Goal: Information Seeking & Learning: Learn about a topic

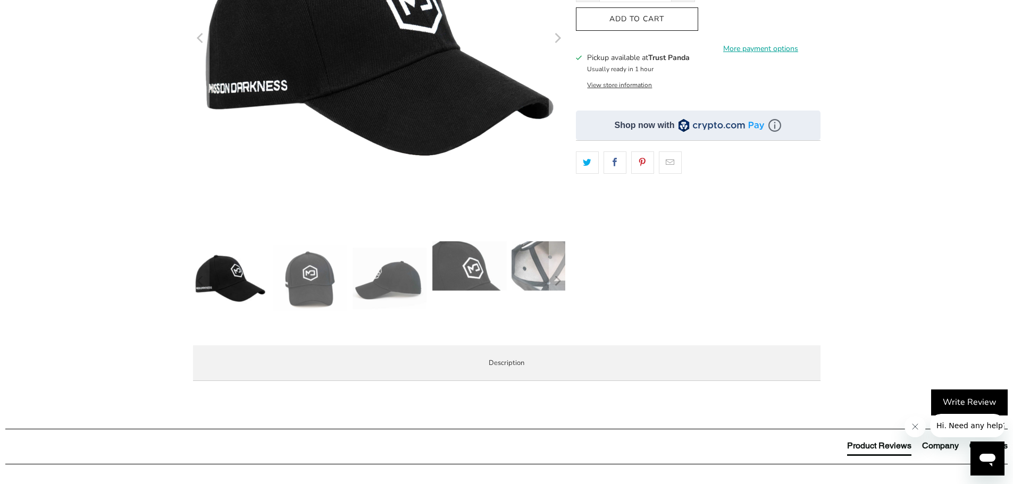
scroll to position [319, 0]
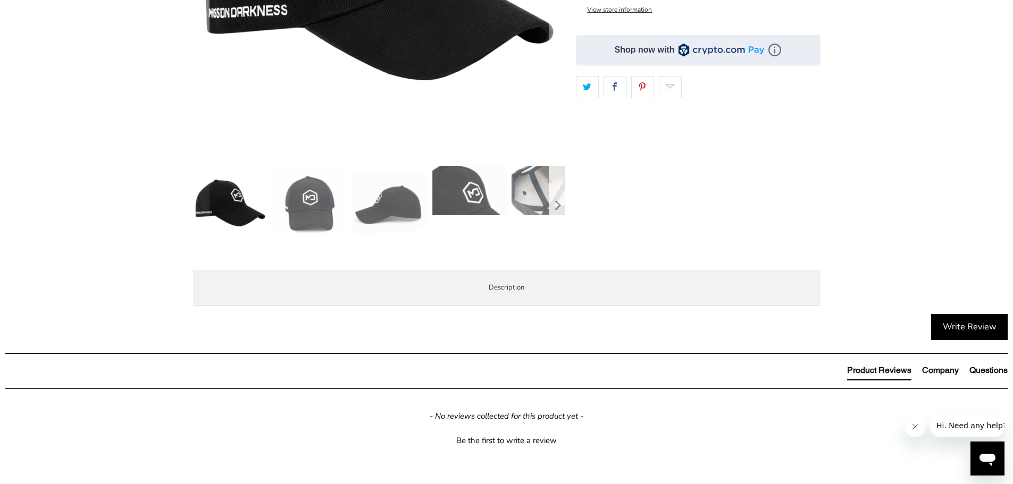
click at [563, 191] on button "Next" at bounding box center [557, 206] width 17 height 80
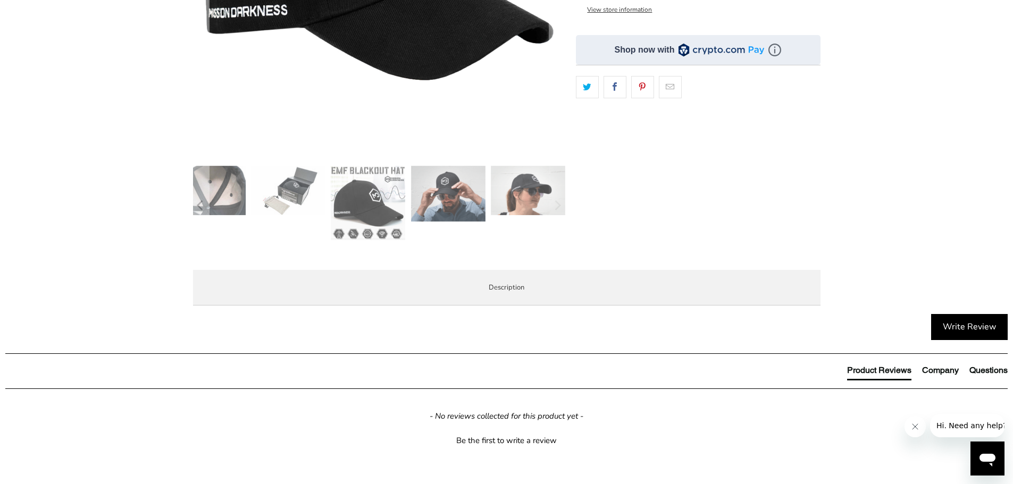
click at [305, 186] on img at bounding box center [288, 190] width 74 height 49
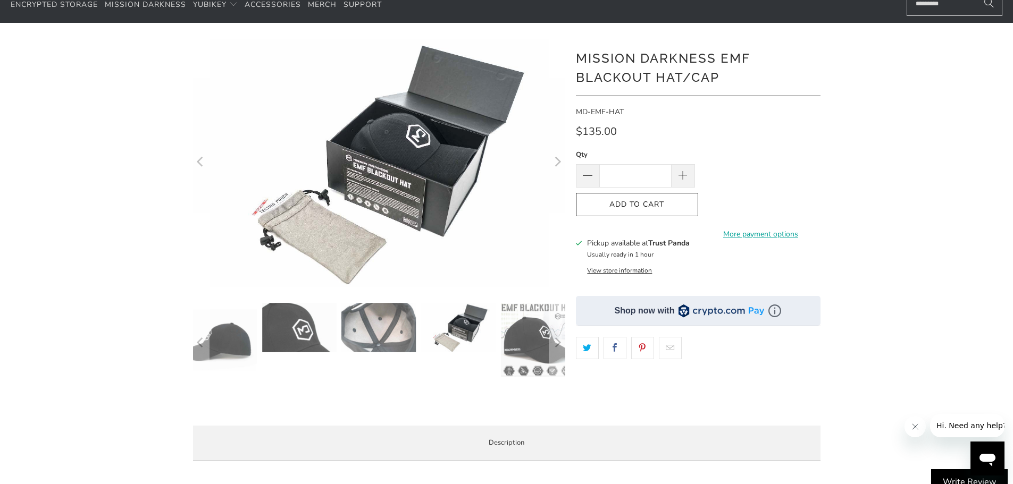
scroll to position [0, 0]
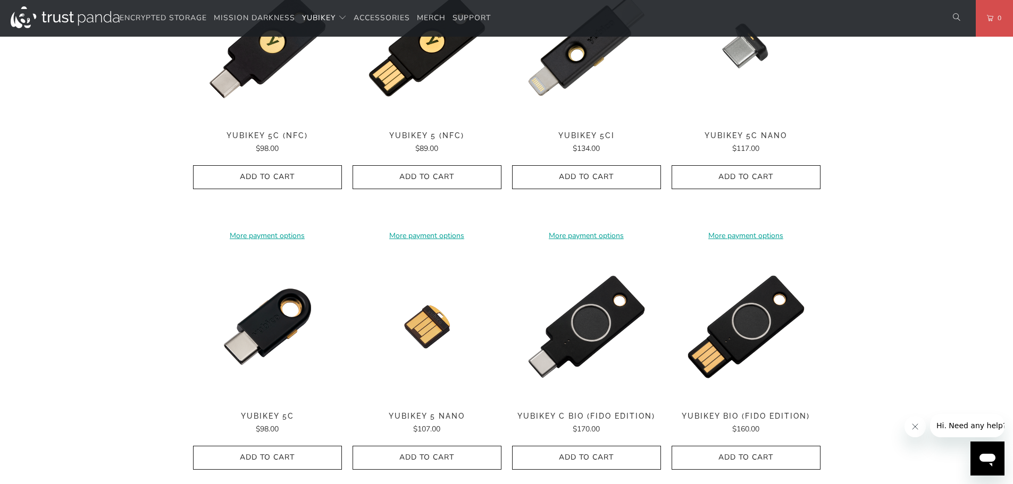
scroll to position [638, 0]
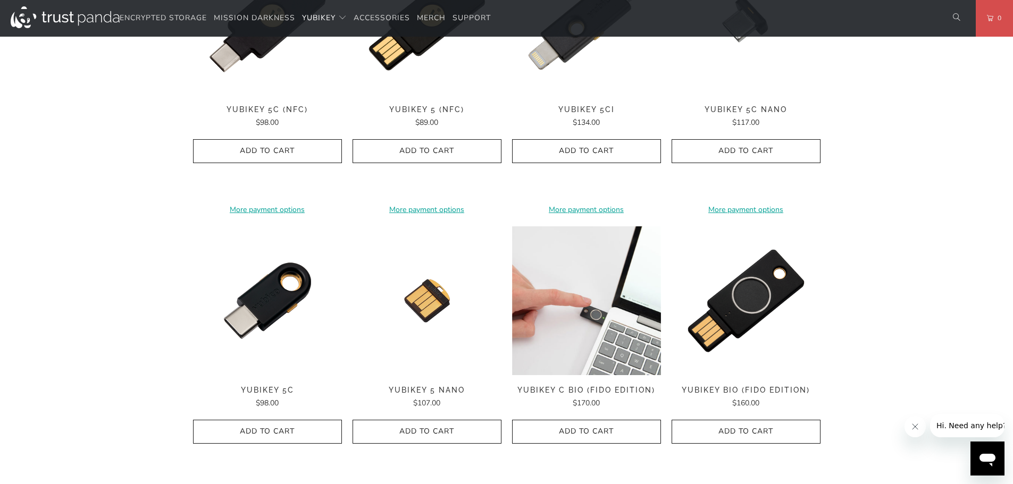
click at [617, 282] on img at bounding box center [586, 300] width 149 height 149
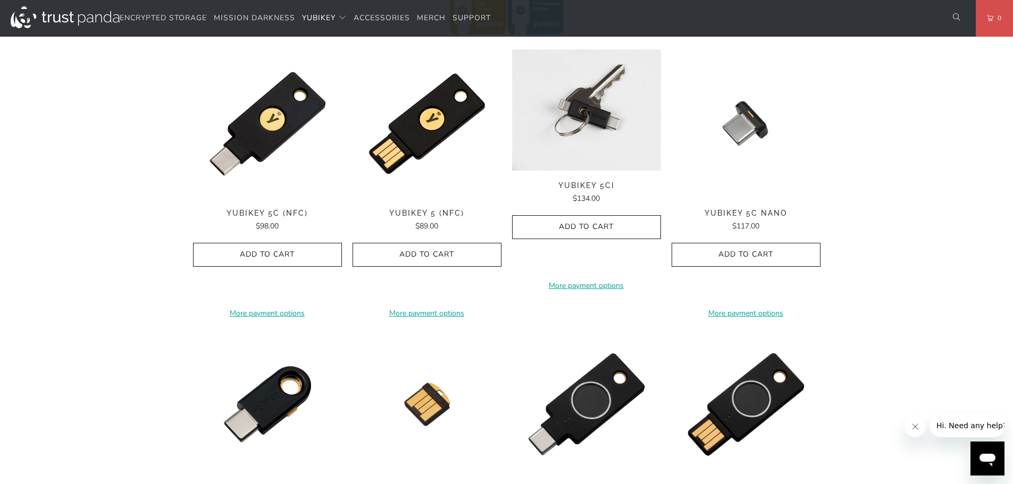
scroll to position [532, 0]
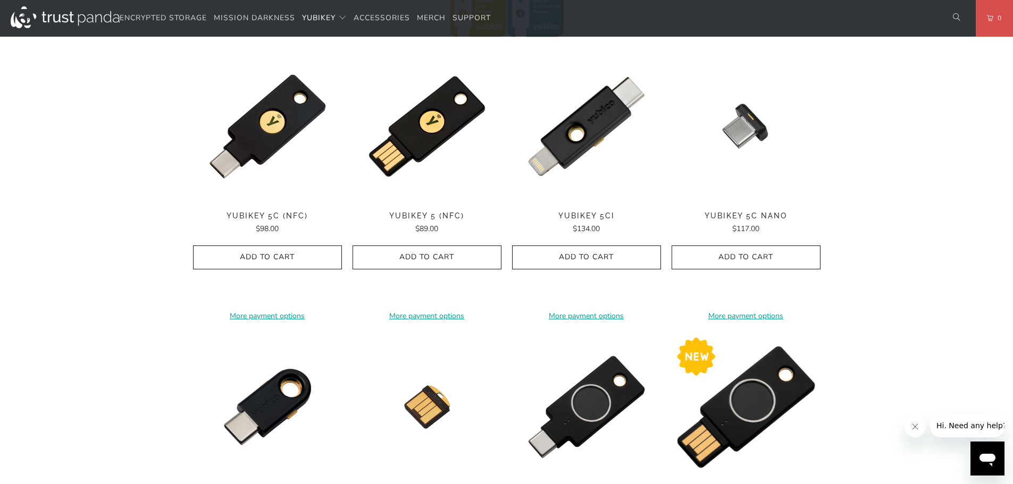
click at [756, 409] on img at bounding box center [745, 407] width 149 height 149
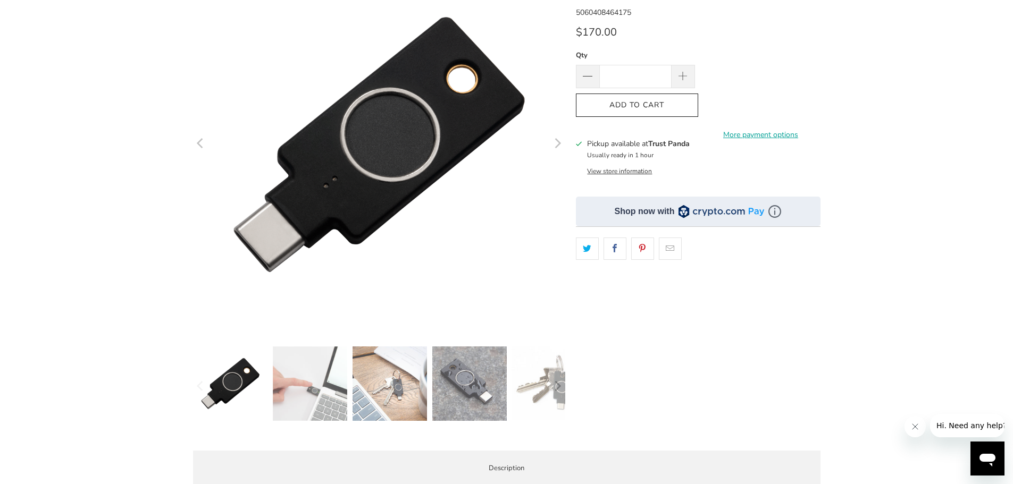
scroll to position [266, 0]
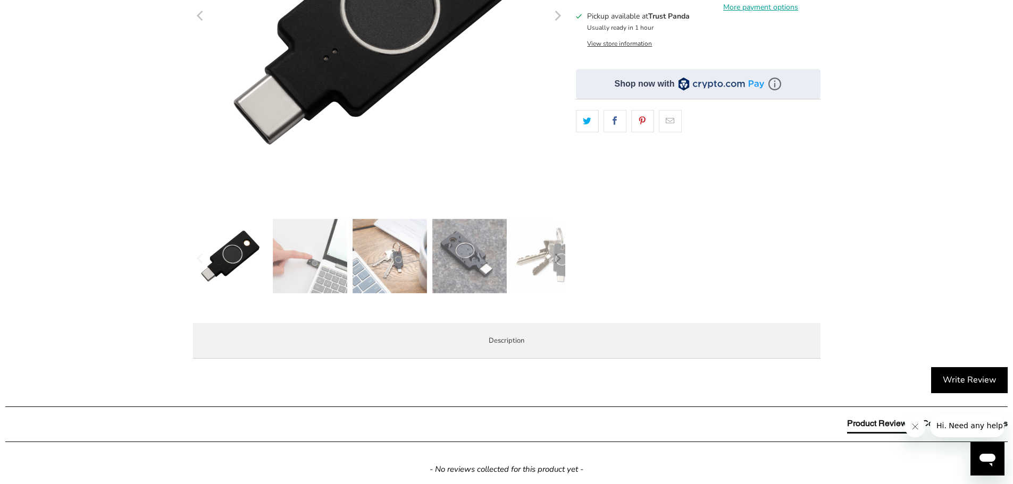
click at [481, 249] on img at bounding box center [469, 256] width 74 height 74
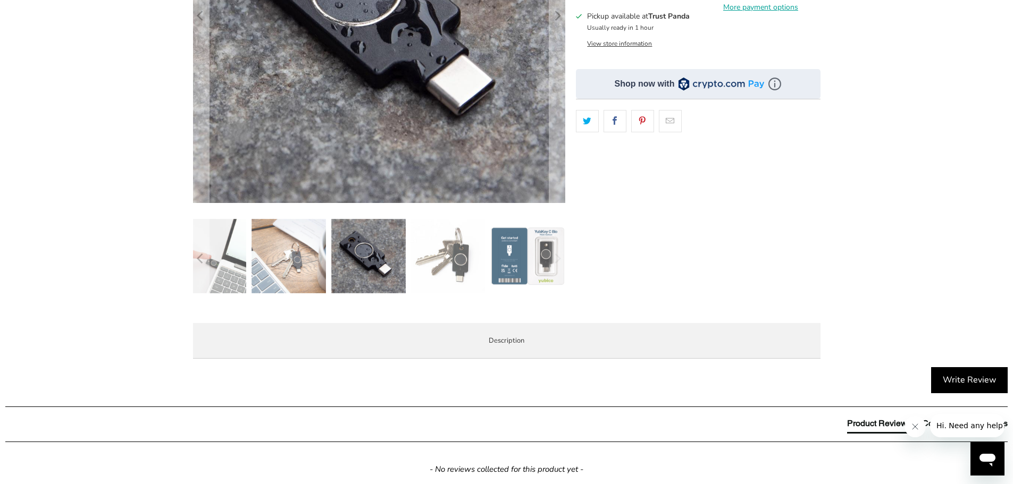
click at [520, 257] on img at bounding box center [527, 256] width 74 height 74
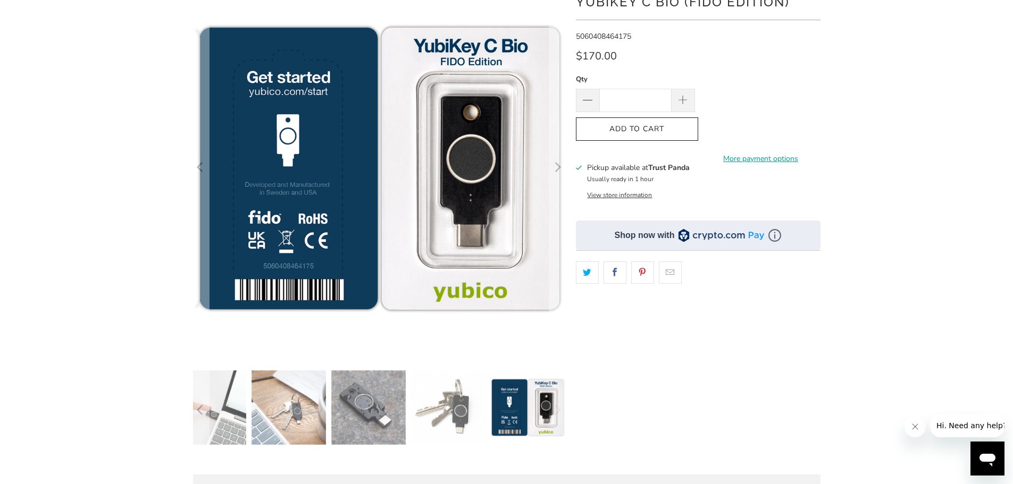
scroll to position [106, 0]
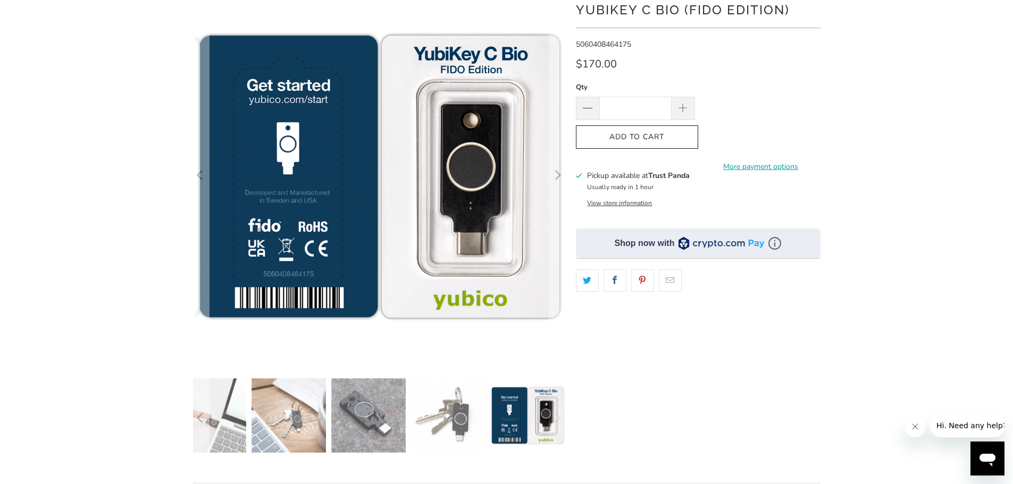
click at [226, 409] on img at bounding box center [209, 416] width 74 height 74
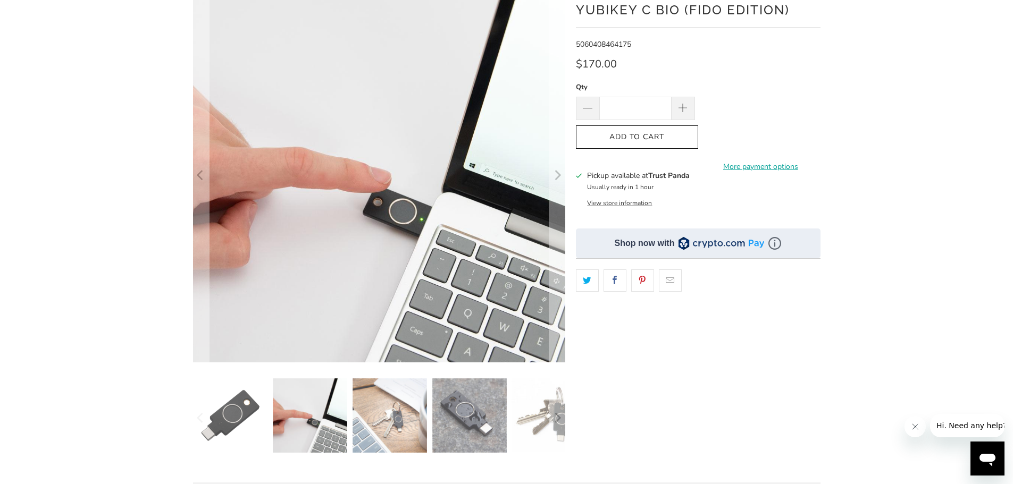
click at [484, 412] on img at bounding box center [469, 416] width 74 height 74
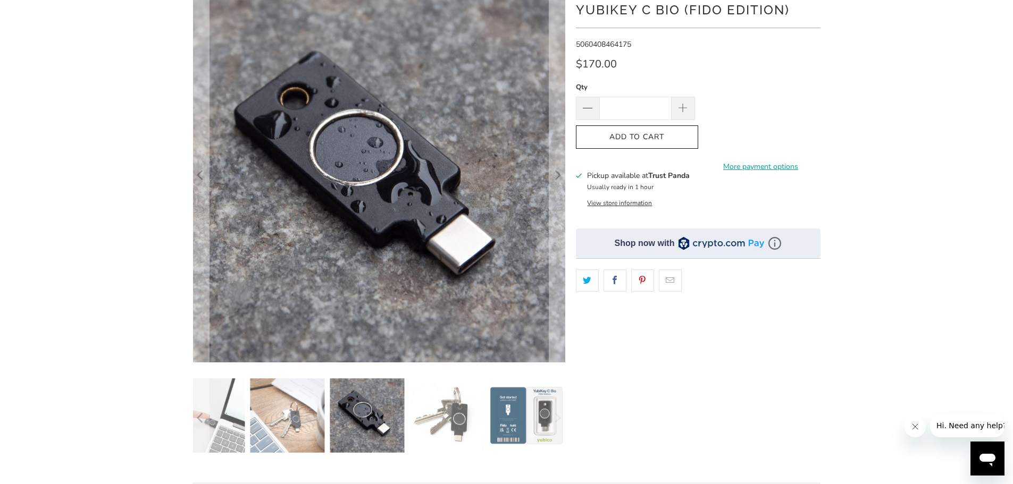
click at [292, 410] on img at bounding box center [287, 416] width 74 height 74
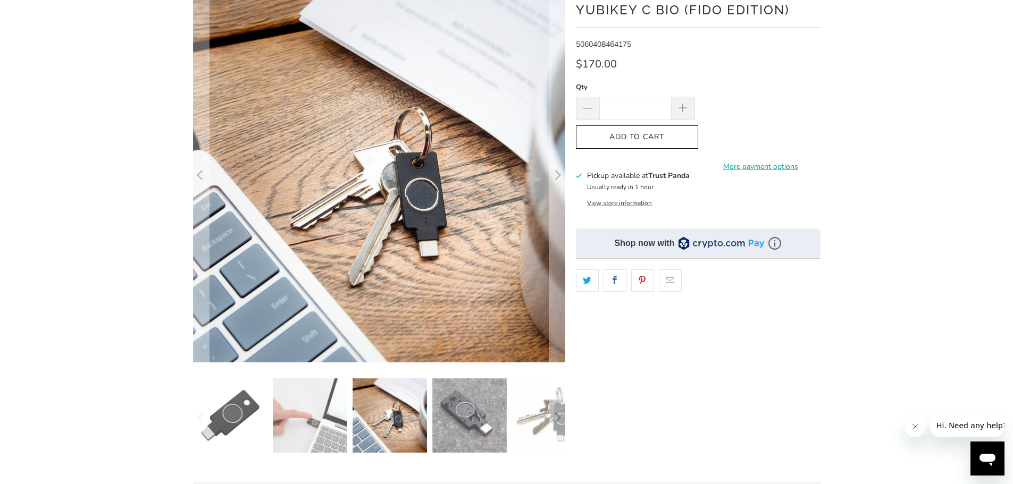
click at [482, 412] on img at bounding box center [469, 416] width 74 height 74
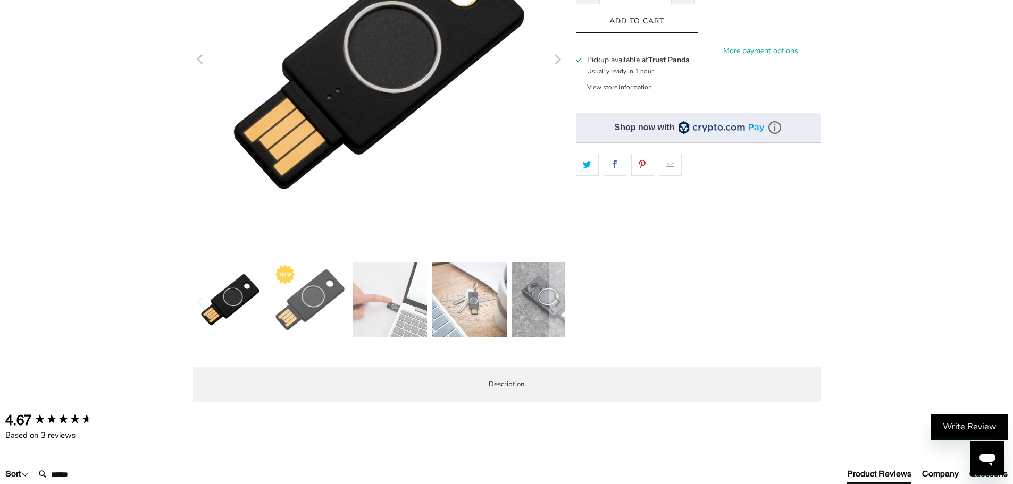
scroll to position [266, 0]
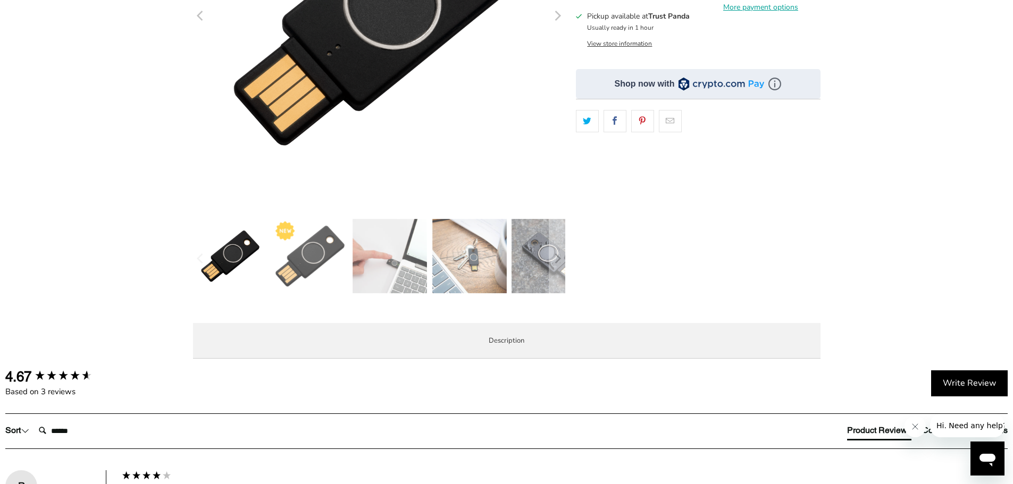
click at [541, 260] on img at bounding box center [548, 256] width 74 height 74
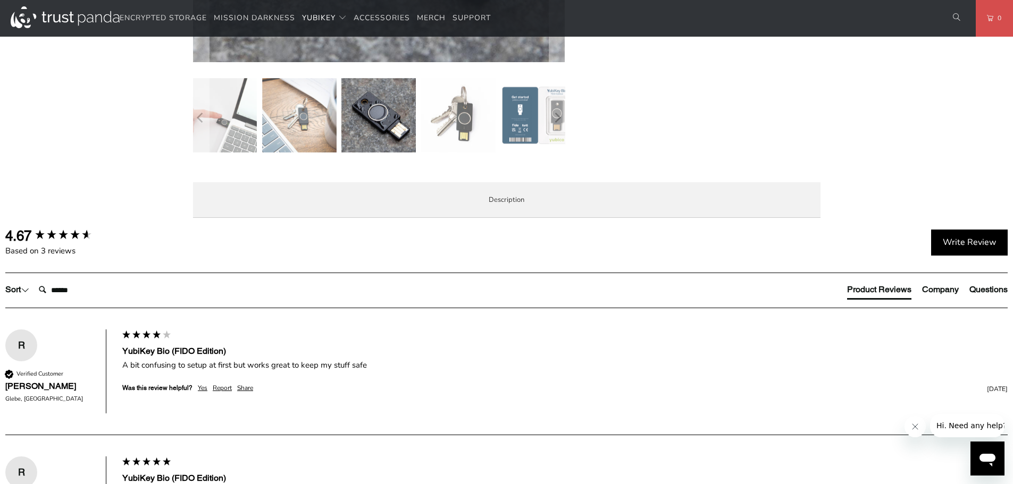
scroll to position [425, 0]
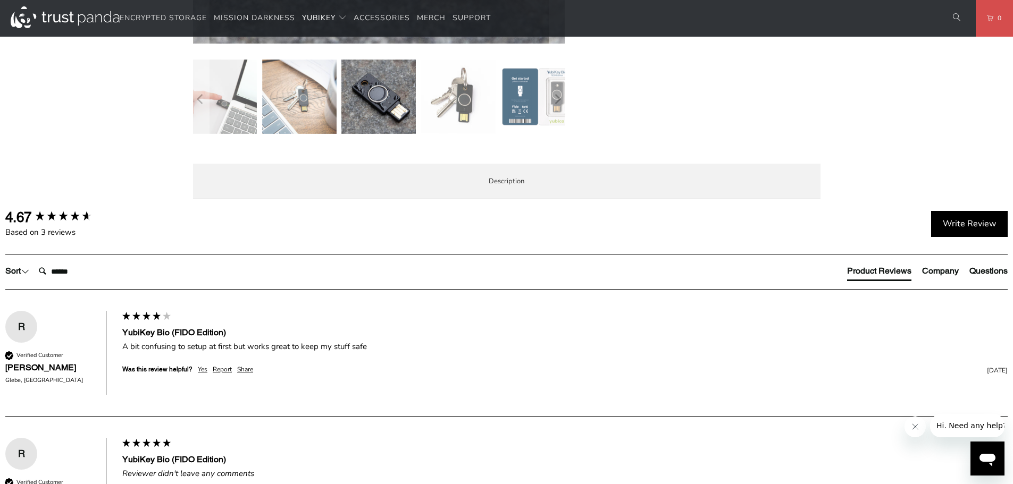
click at [0, 0] on span "Enterprise and Government" at bounding box center [0, 0] width 0 height 0
click at [0, 0] on span "Specifications" at bounding box center [0, 0] width 0 height 0
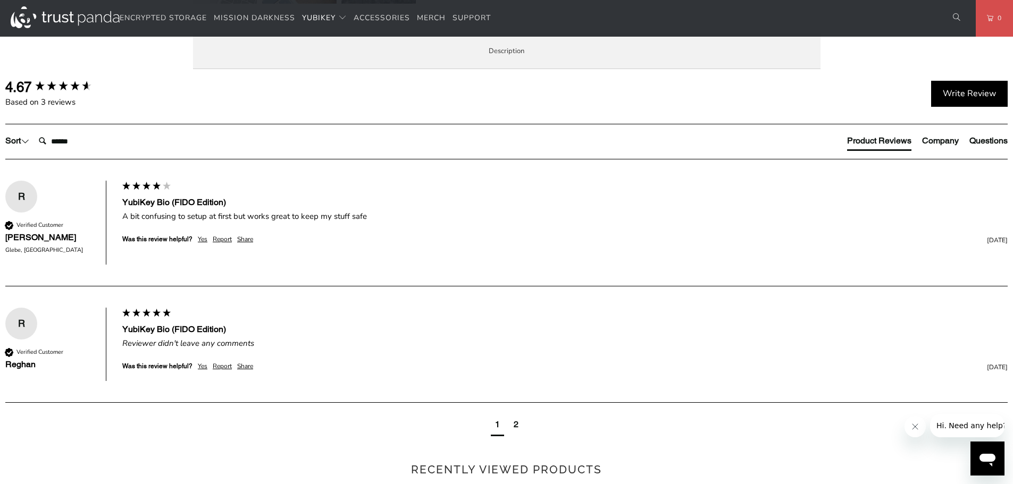
scroll to position [532, 0]
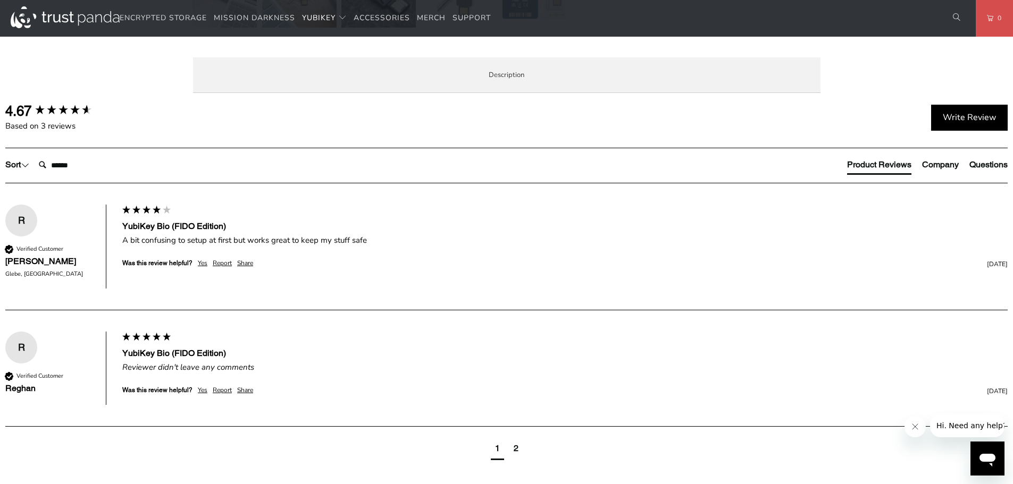
click at [0, 0] on span "Overview" at bounding box center [0, 0] width 0 height 0
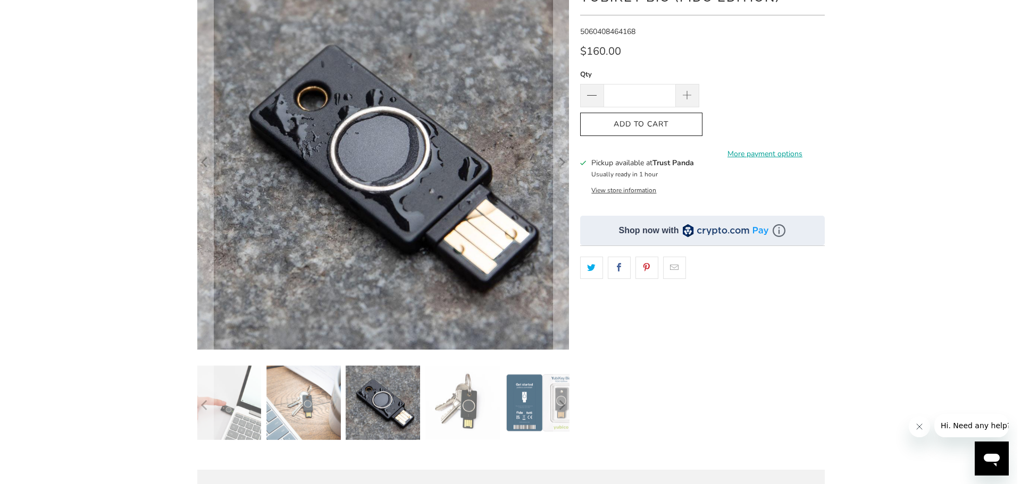
scroll to position [106, 0]
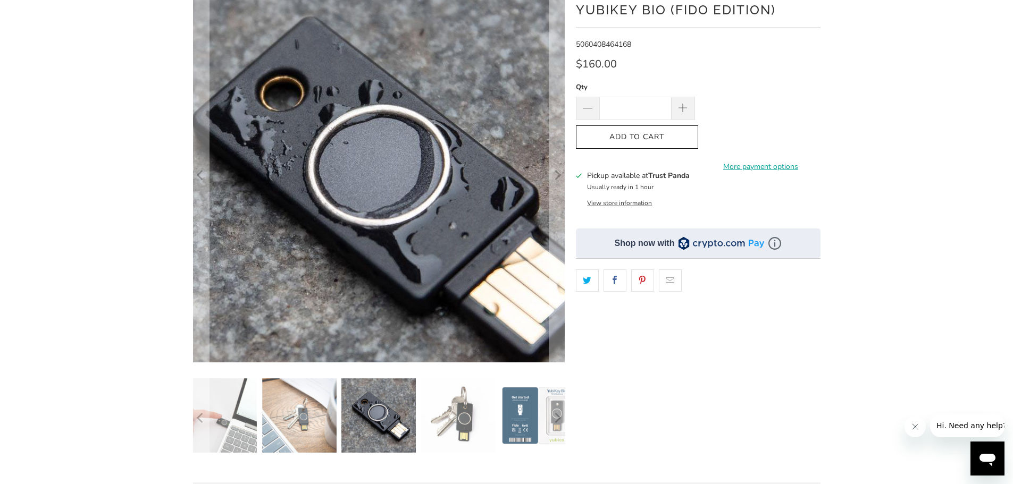
click at [370, 153] on img at bounding box center [383, 187] width 532 height 532
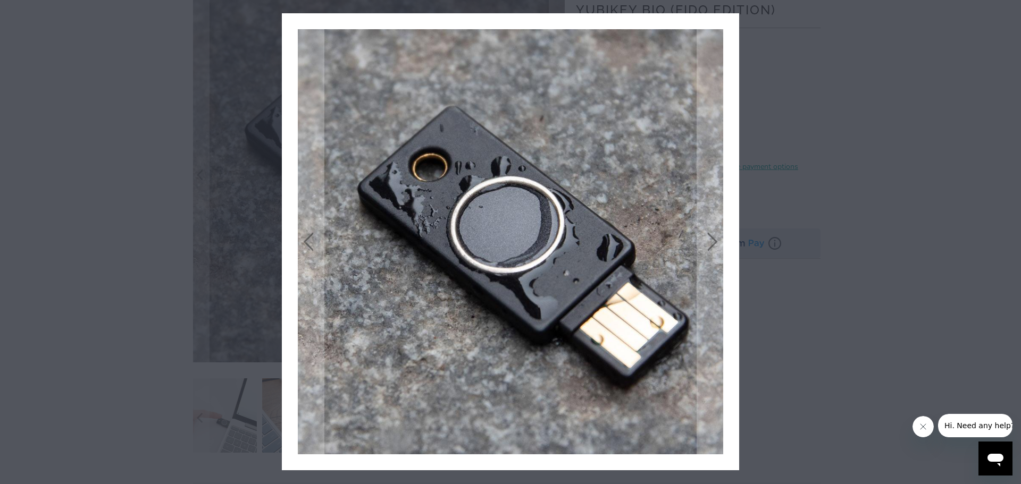
click at [725, 22] on icon "close" at bounding box center [727, 24] width 7 height 7
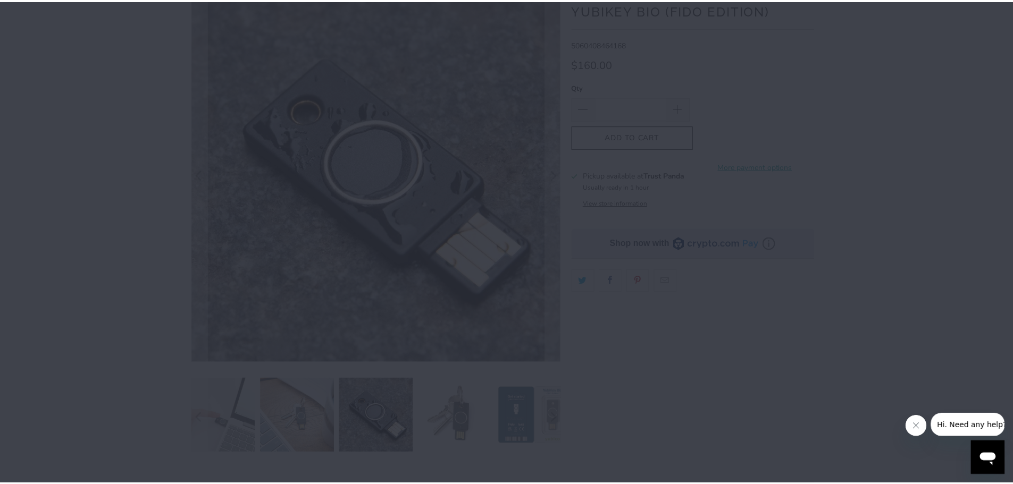
scroll to position [0, 0]
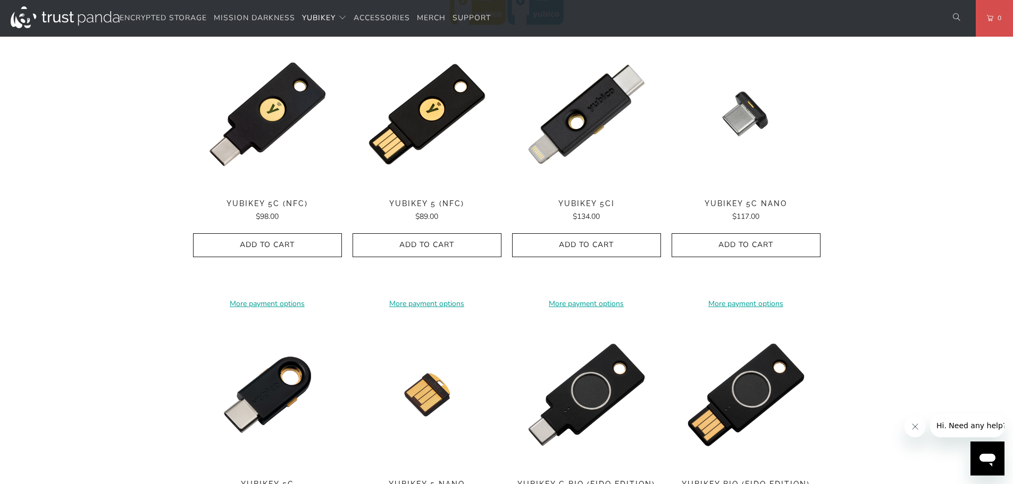
scroll to position [532, 0]
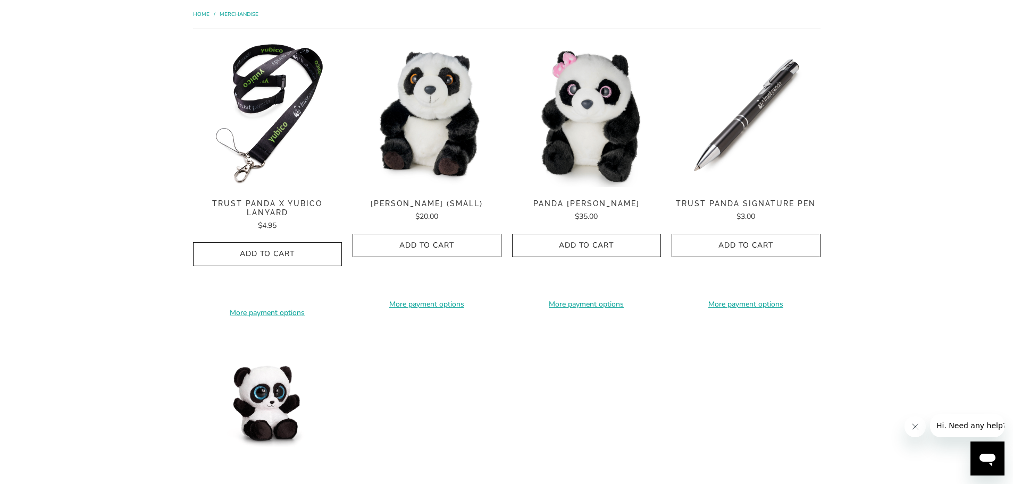
scroll to position [53, 0]
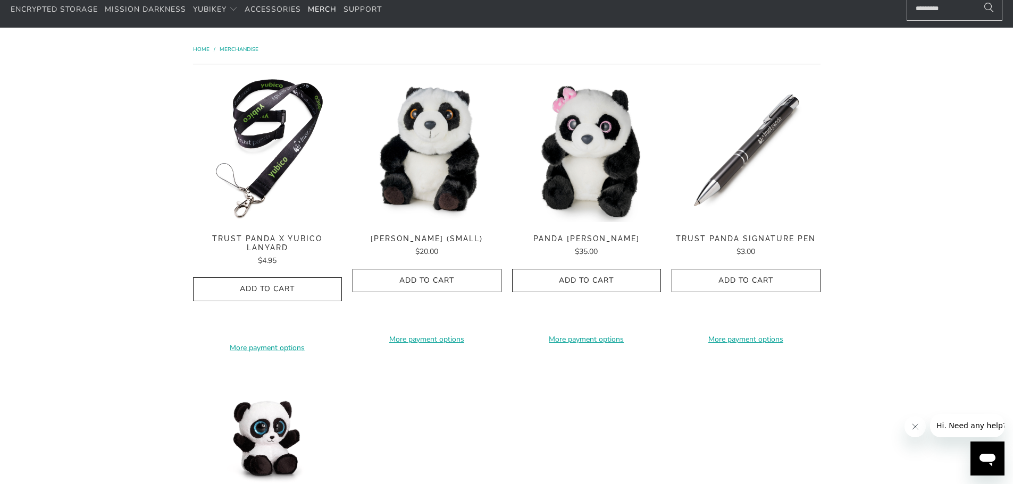
click at [914, 158] on div "**********" at bounding box center [506, 341] width 1013 height 626
